Goal: Transaction & Acquisition: Purchase product/service

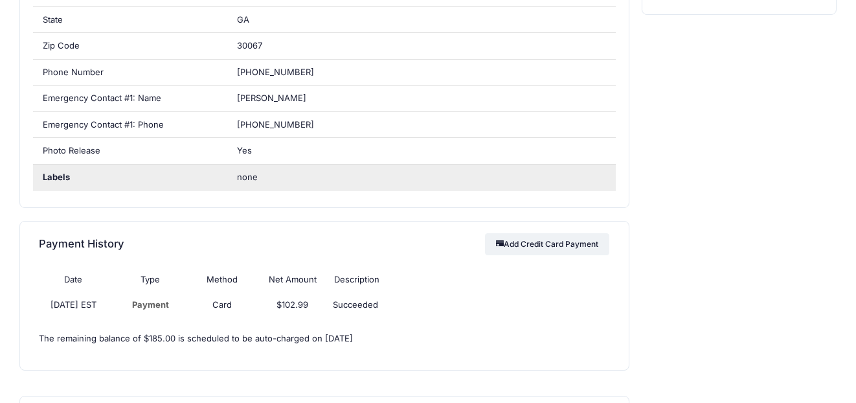
scroll to position [451, 0]
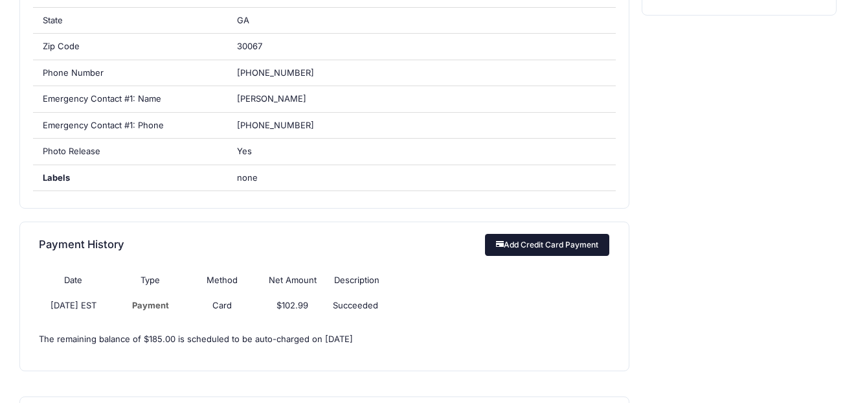
click at [542, 243] on button "Add Credit Card Payment" at bounding box center [547, 245] width 125 height 22
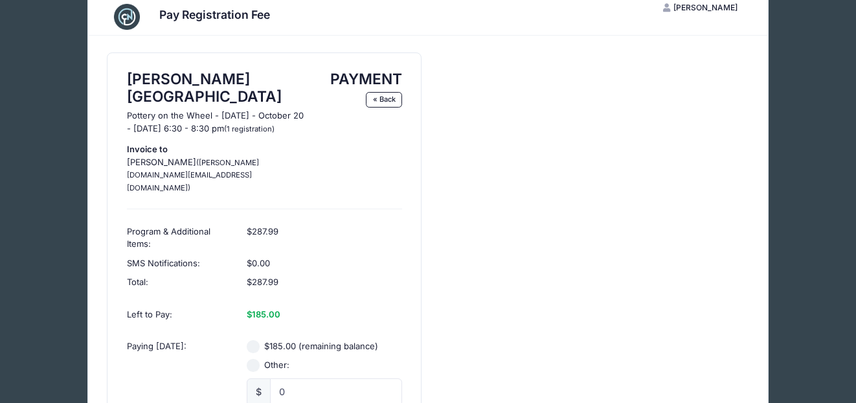
scroll to position [32, 0]
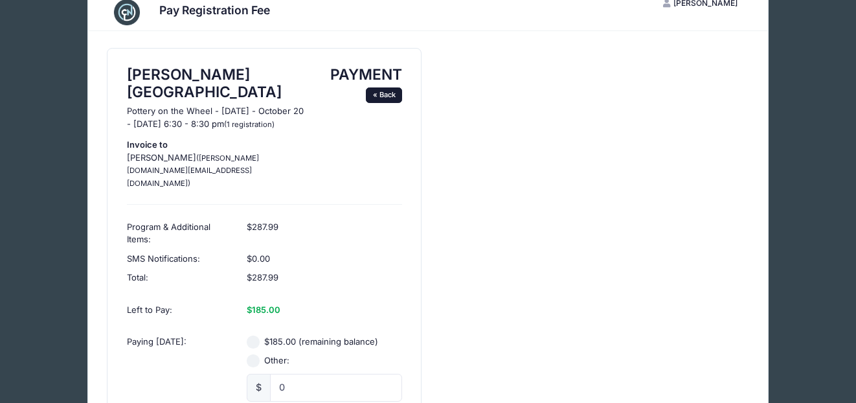
click at [379, 96] on link "« Back" at bounding box center [384, 95] width 36 height 16
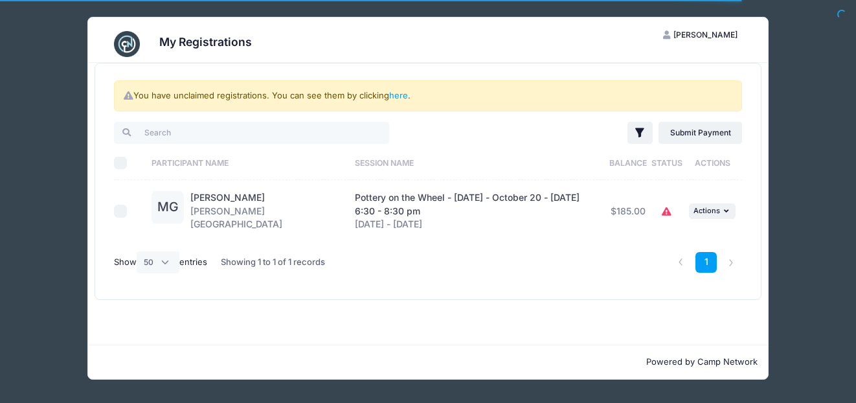
select select "50"
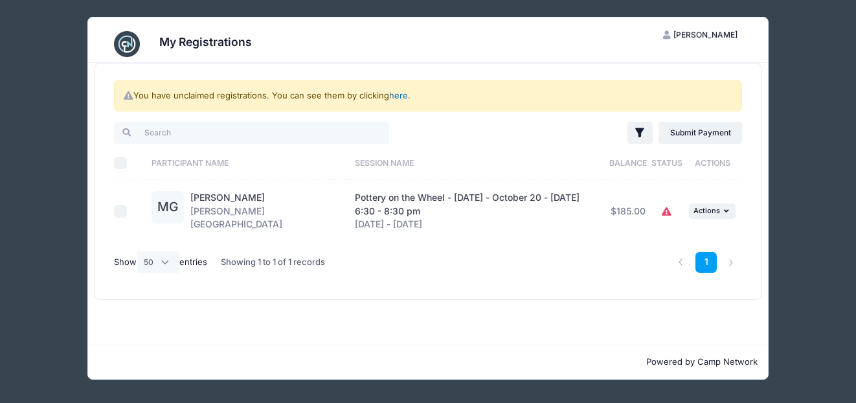
click at [394, 93] on link "here" at bounding box center [398, 95] width 19 height 10
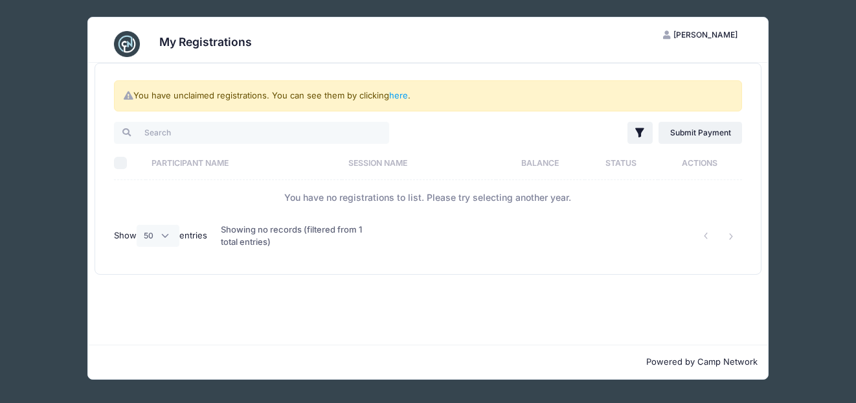
click at [788, 109] on div "My Registrations MG Maria Gelin My Account Logout You have unclaimed registrati…" at bounding box center [427, 198] width 817 height 396
click at [132, 43] on img at bounding box center [127, 44] width 26 height 26
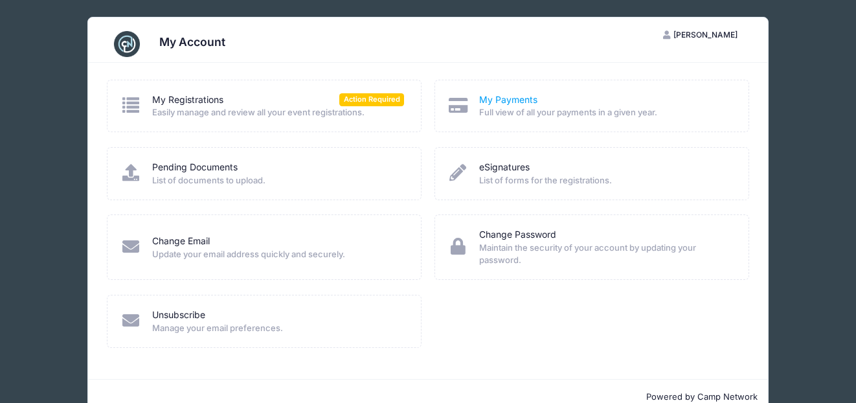
click at [503, 98] on link "My Payments" at bounding box center [508, 100] width 58 height 14
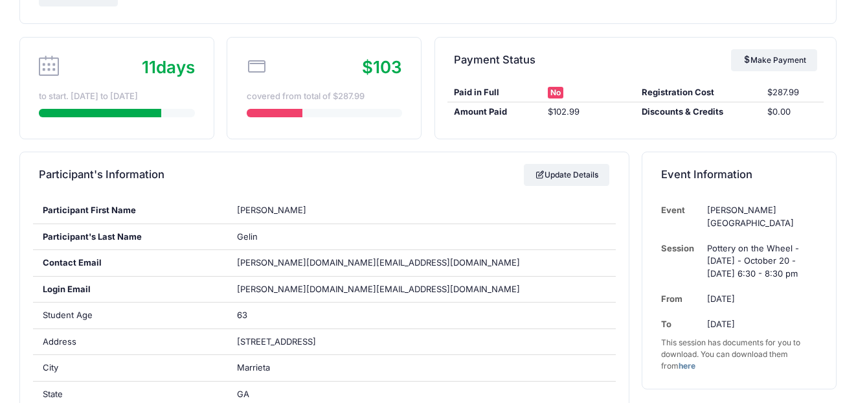
scroll to position [89, 0]
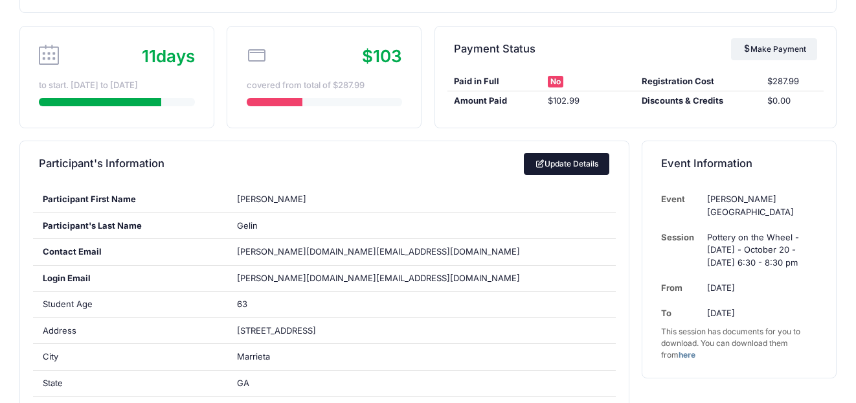
click at [562, 166] on link "Update Details" at bounding box center [567, 164] width 86 height 22
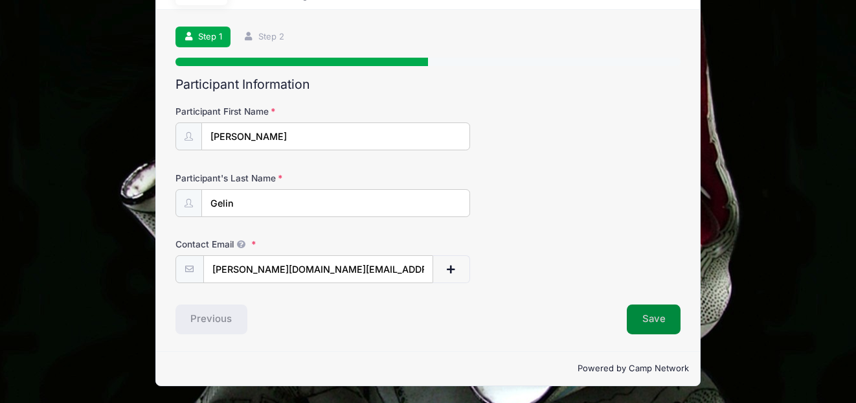
click at [666, 310] on button "Save" at bounding box center [654, 319] width 54 height 30
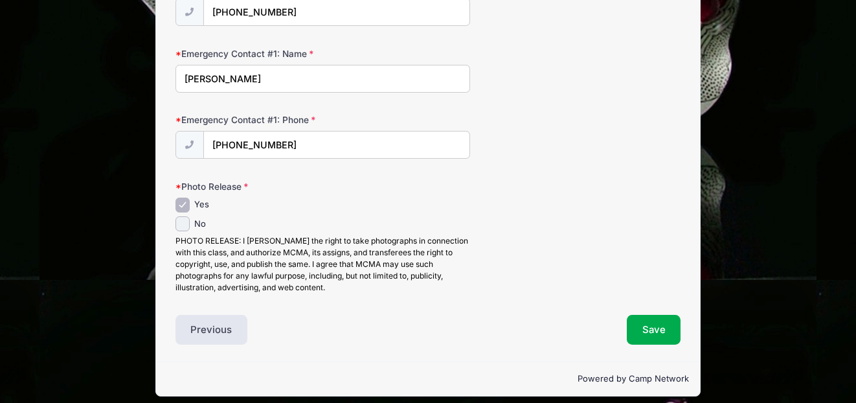
scroll to position [533, 0]
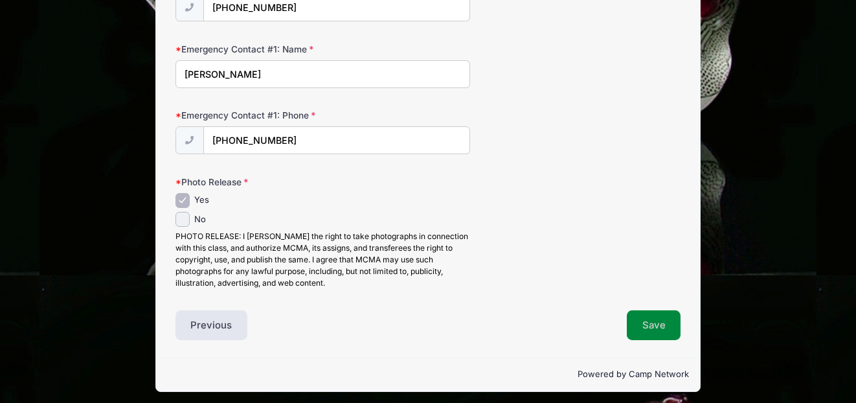
click at [662, 319] on button "Save" at bounding box center [654, 325] width 54 height 30
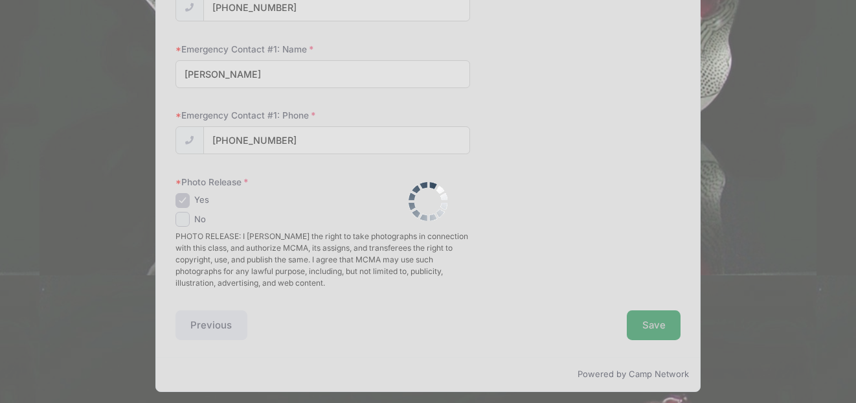
scroll to position [0, 0]
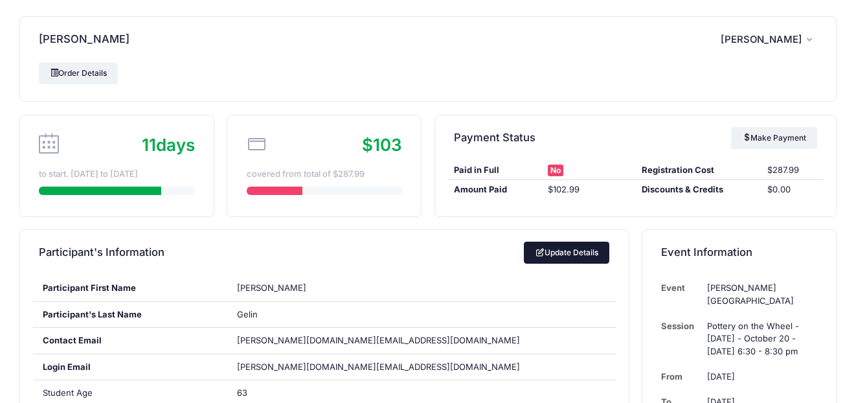
click at [584, 251] on link "Update Details" at bounding box center [567, 253] width 86 height 22
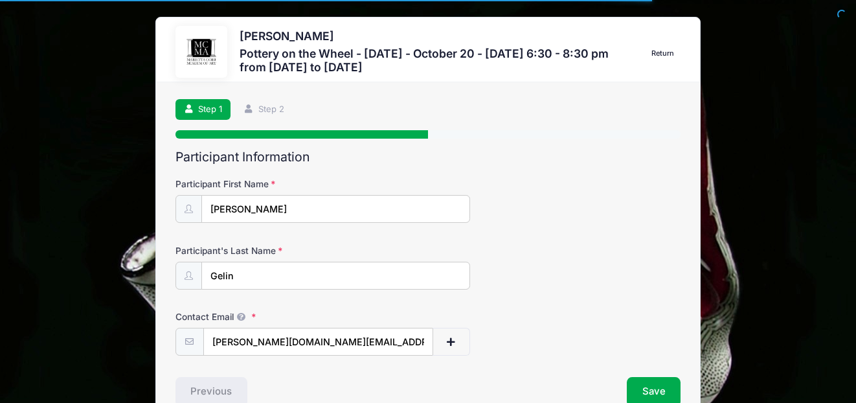
select select "GA"
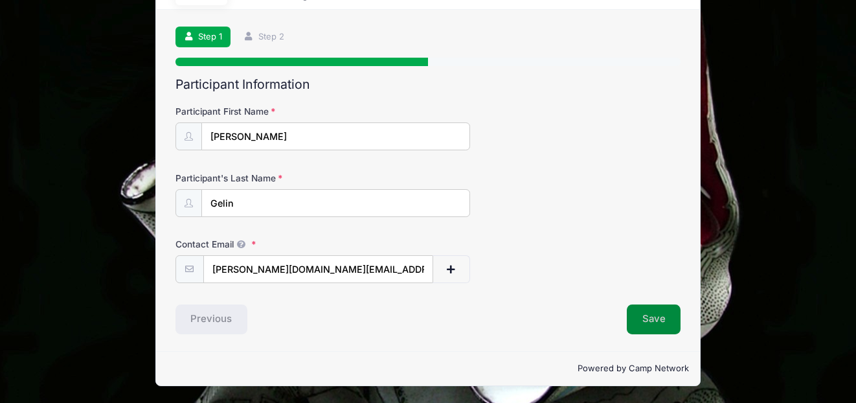
click at [669, 315] on button "Save" at bounding box center [654, 319] width 54 height 30
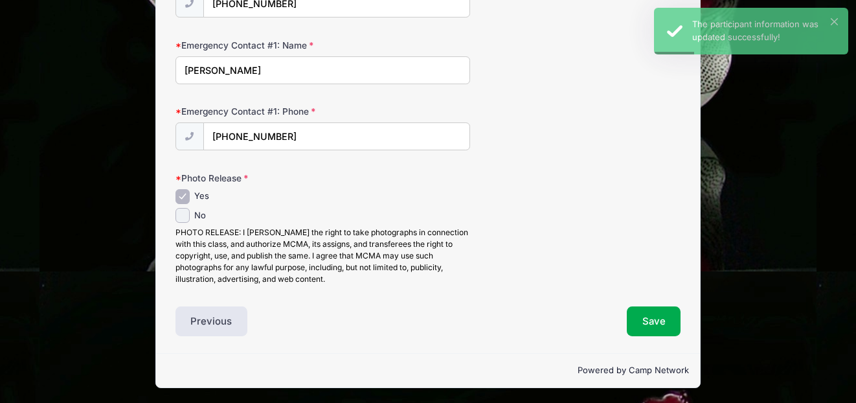
scroll to position [539, 0]
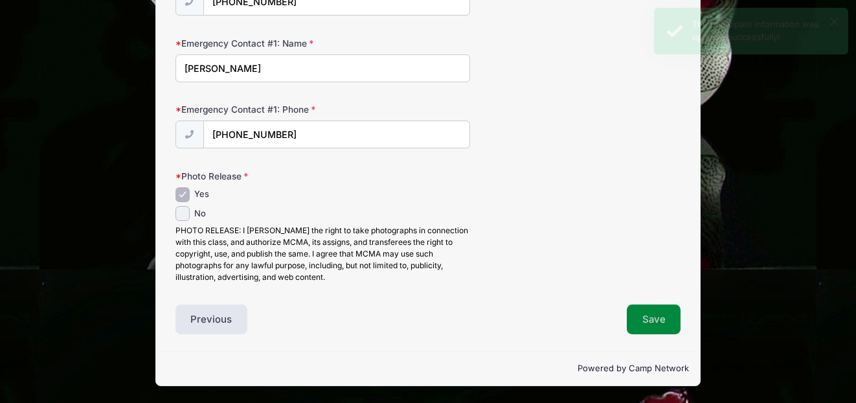
click at [665, 313] on button "Save" at bounding box center [654, 319] width 54 height 30
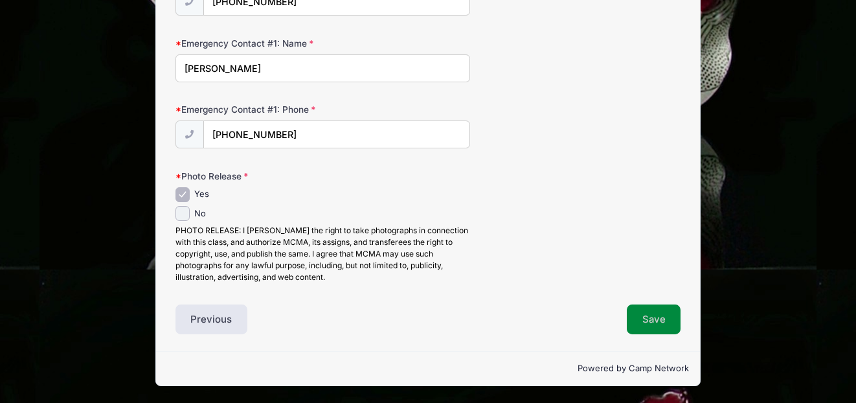
scroll to position [0, 0]
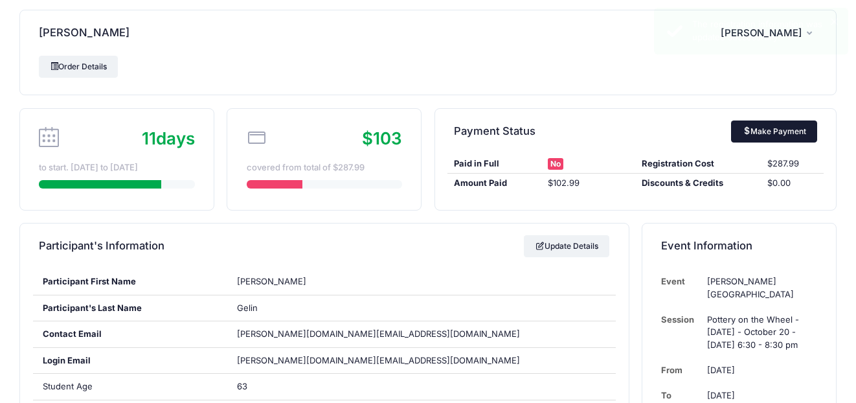
click at [762, 136] on link "Make Payment" at bounding box center [774, 131] width 86 height 22
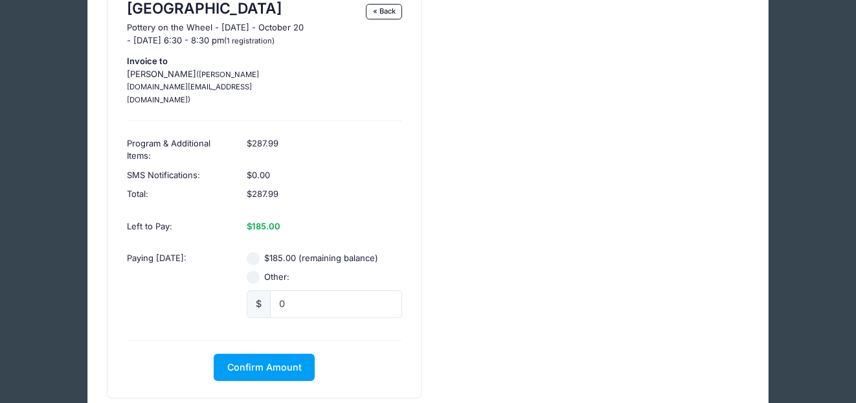
scroll to position [119, 0]
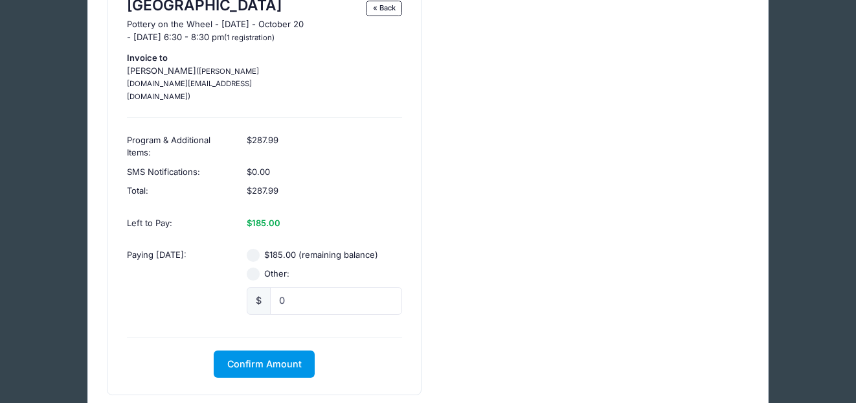
click at [282, 358] on span "Confirm Amount" at bounding box center [264, 363] width 74 height 11
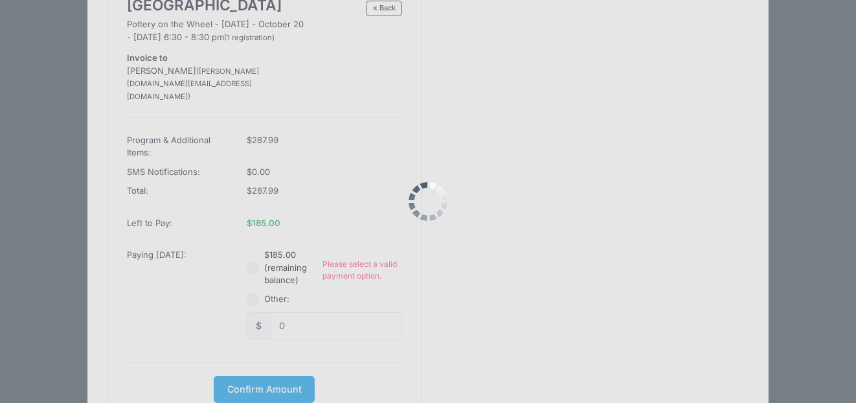
scroll to position [192, 0]
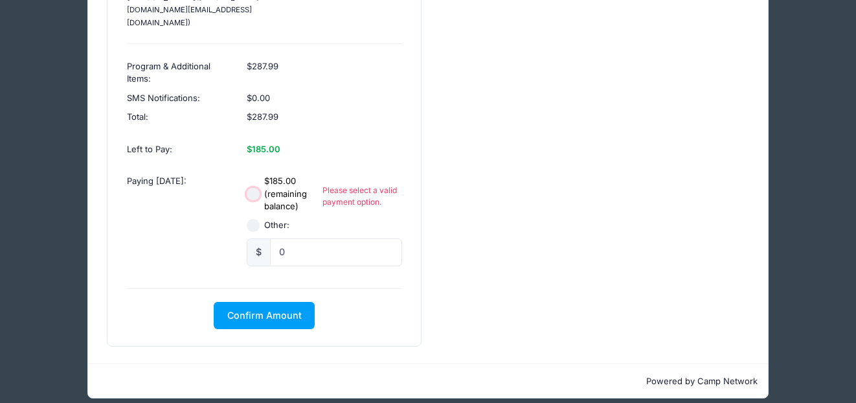
click at [257, 188] on input "$185.00 (remaining balance)" at bounding box center [253, 194] width 13 height 13
radio input "true"
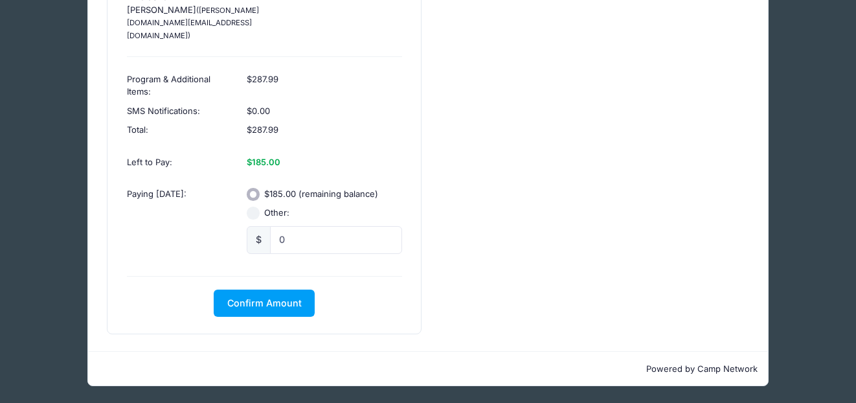
scroll to position [167, 0]
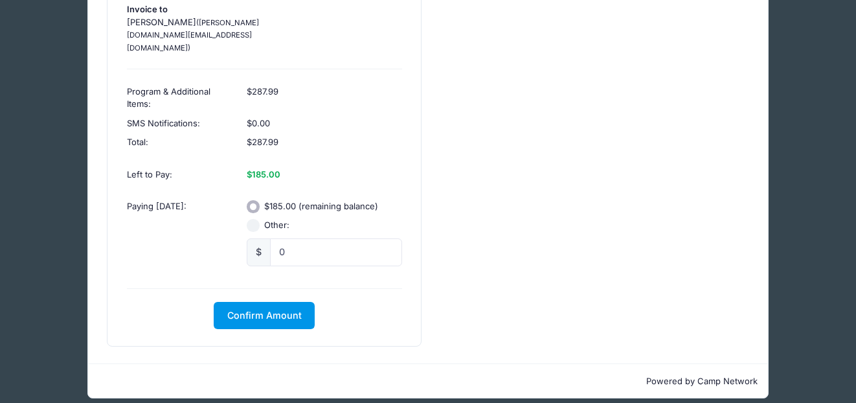
click at [279, 310] on span "Confirm Amount" at bounding box center [264, 315] width 74 height 11
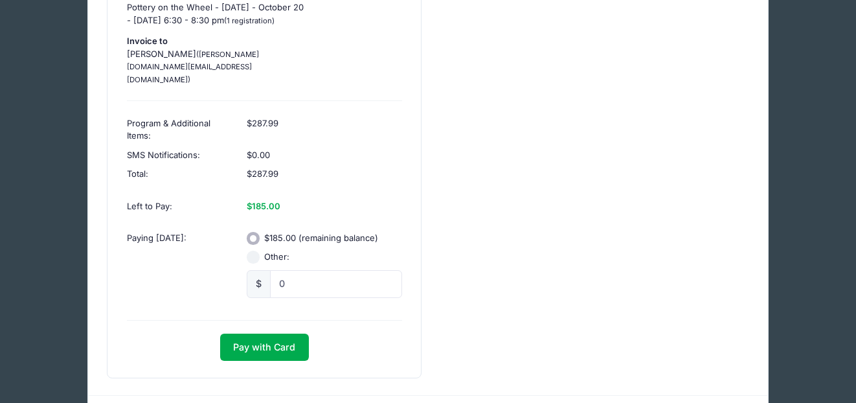
scroll to position [134, 0]
click at [256, 335] on button "Pay with Card" at bounding box center [264, 349] width 89 height 28
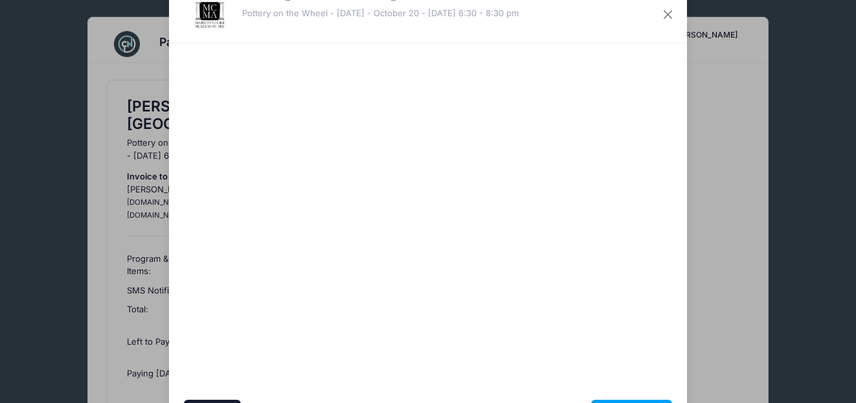
scroll to position [120, 0]
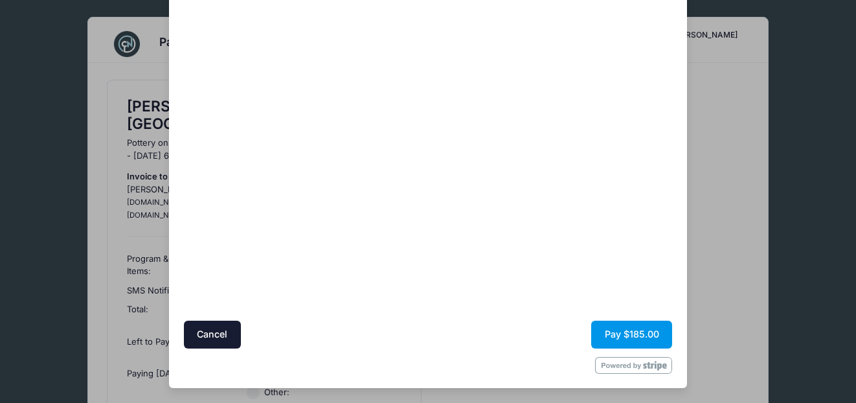
click at [656, 337] on button "Pay $185.00" at bounding box center [631, 335] width 81 height 28
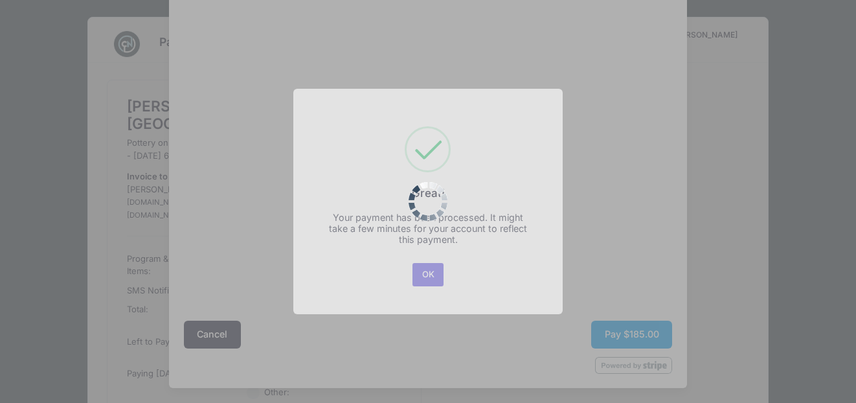
scroll to position [0, 0]
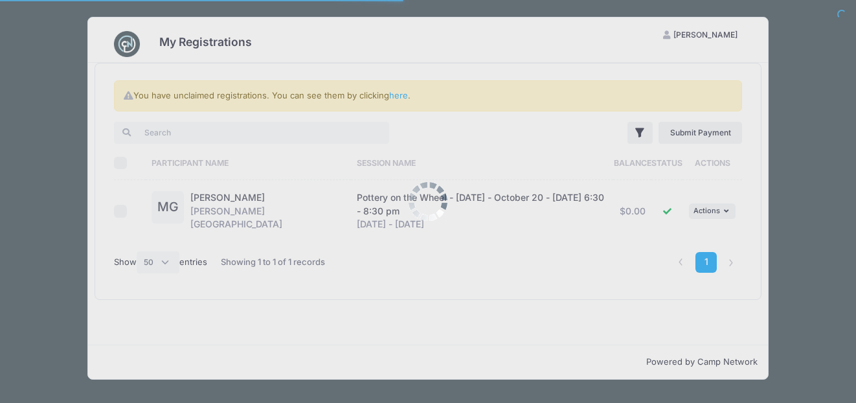
select select "50"
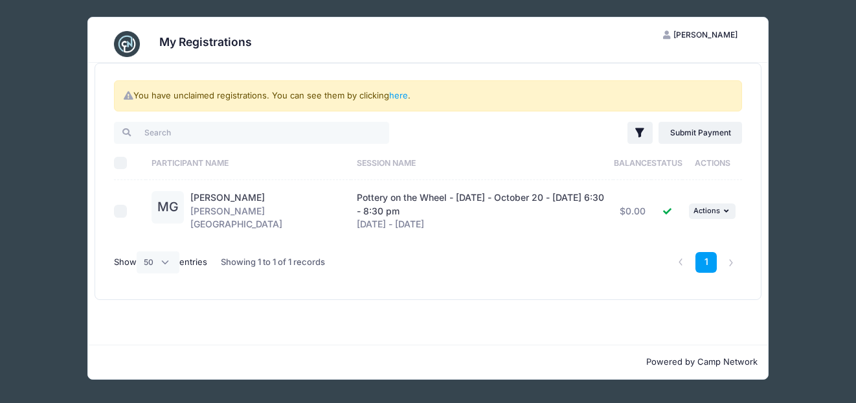
click at [797, 70] on div "My Registrations MG Maria Gelin My Account Logout You have unclaimed registrati…" at bounding box center [427, 198] width 817 height 396
click at [128, 43] on img at bounding box center [127, 44] width 26 height 26
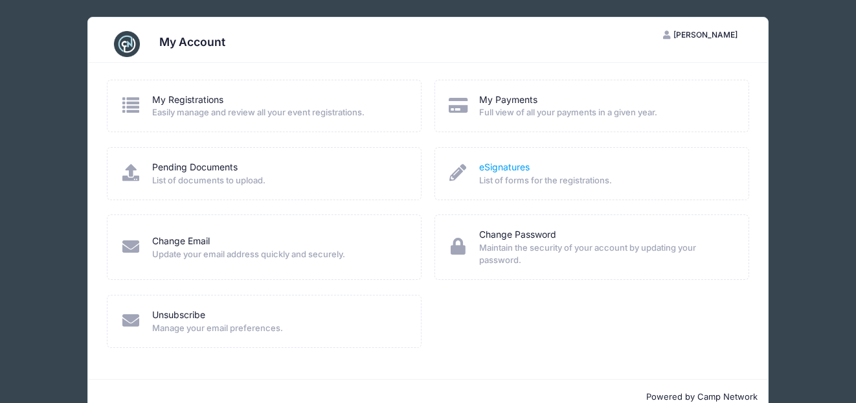
click at [505, 171] on link "eSignatures" at bounding box center [504, 168] width 51 height 14
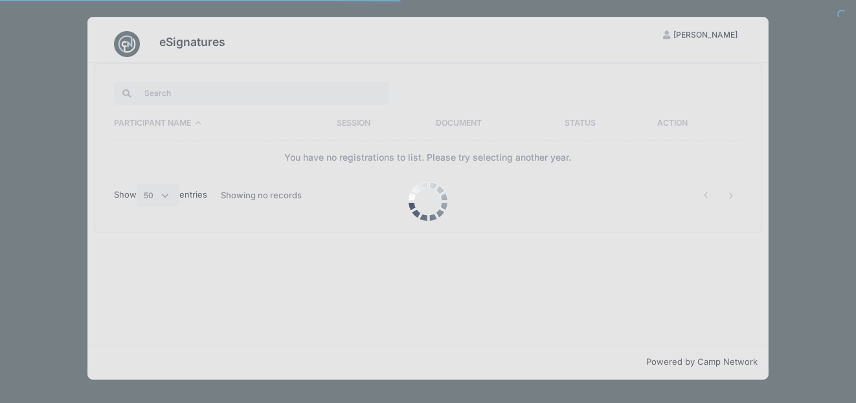
select select "50"
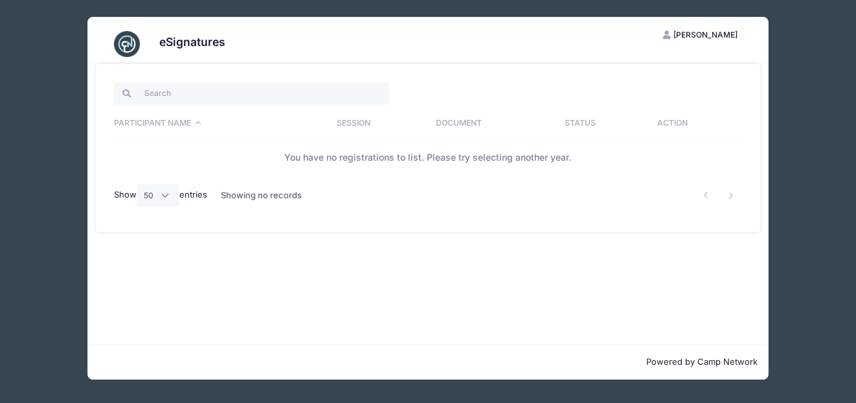
click at [819, 130] on div "eSignatures MG [PERSON_NAME] My Account Logout Participant Name Session Documen…" at bounding box center [427, 198] width 817 height 396
click at [125, 43] on img at bounding box center [127, 44] width 26 height 26
